Goal: Check status: Check status

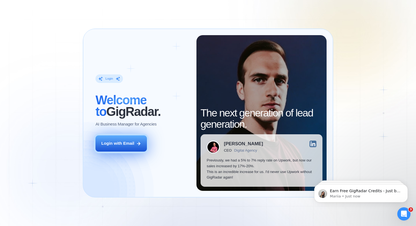
click at [139, 141] on button "Login with Email" at bounding box center [120, 144] width 51 height 16
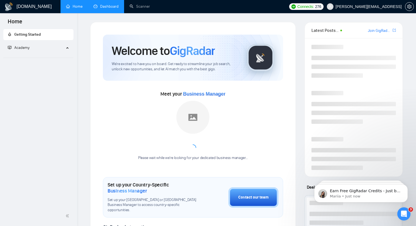
click at [113, 7] on link "Dashboard" at bounding box center [105, 6] width 25 height 5
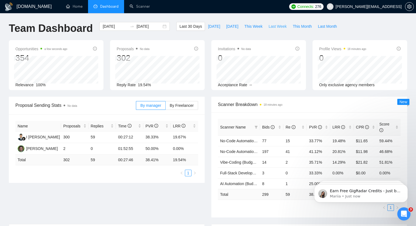
click at [277, 24] on span "Last Week" at bounding box center [277, 26] width 18 height 6
type input "[DATE]"
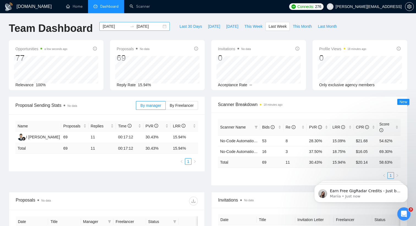
click at [161, 27] on div "[DATE] [DATE]" at bounding box center [134, 26] width 70 height 9
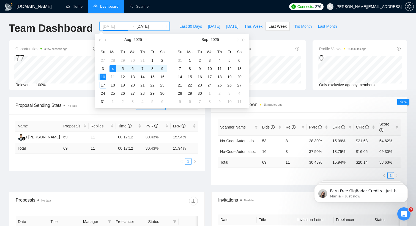
type input "[DATE]"
click at [103, 78] on div "10" at bounding box center [103, 77] width 7 height 7
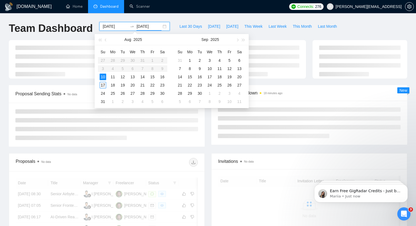
type input "[DATE]"
click at [103, 83] on div "17" at bounding box center [103, 85] width 7 height 7
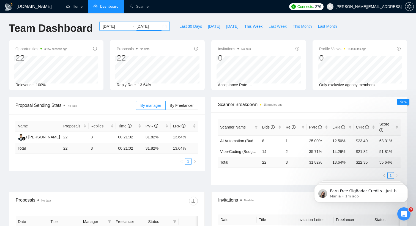
click at [270, 27] on span "Last Week" at bounding box center [277, 26] width 18 height 6
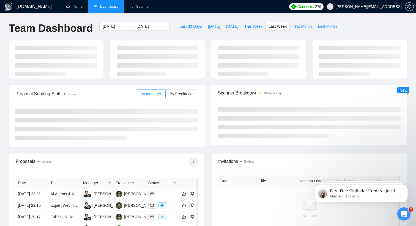
type input "[DATE]"
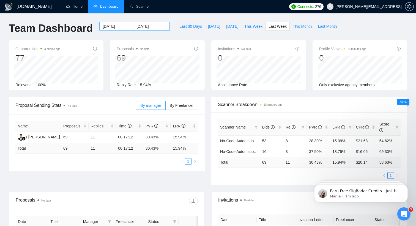
click at [161, 26] on div "[DATE] [DATE]" at bounding box center [134, 26] width 70 height 9
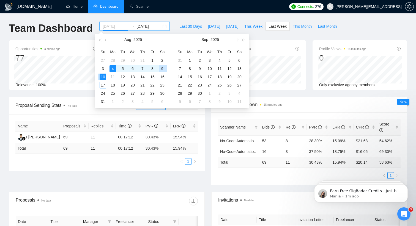
type input "[DATE]"
click at [103, 78] on div "10" at bounding box center [103, 77] width 7 height 7
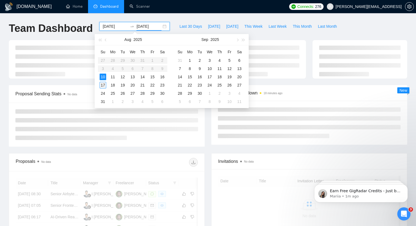
type input "[DATE]"
click at [103, 82] on div "17" at bounding box center [103, 85] width 7 height 7
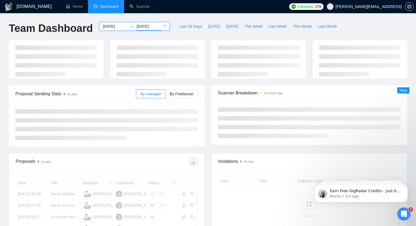
click at [290, 101] on div at bounding box center [309, 123] width 196 height 44
